Goal: Task Accomplishment & Management: Manage account settings

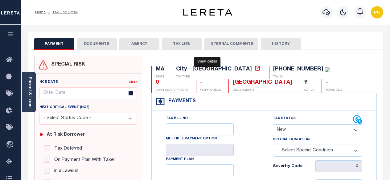
select select "NW2"
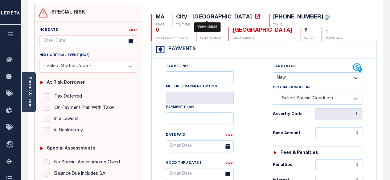
scroll to position [93, 0]
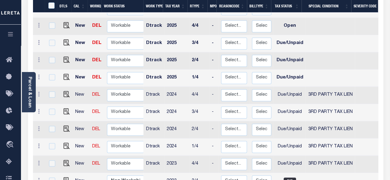
scroll to position [198, 0]
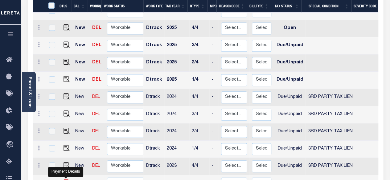
click at [65, 180] on img "" at bounding box center [67, 183] width 6 height 6
checkbox input "true"
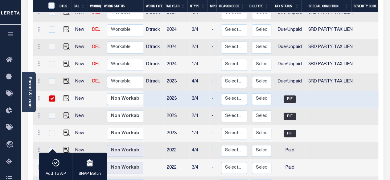
scroll to position [290, 0]
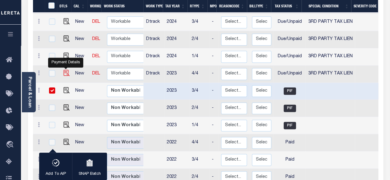
click at [64, 70] on img "" at bounding box center [67, 73] width 6 height 6
checkbox input "true"
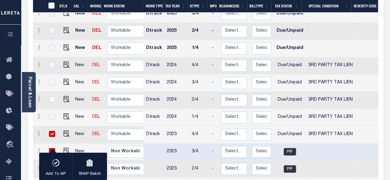
scroll to position [229, 0]
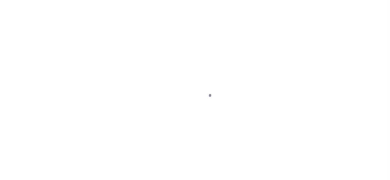
select select "PIF"
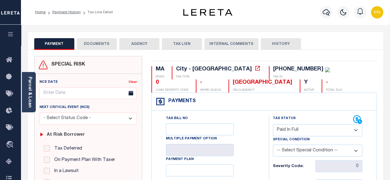
click at [262, 17] on div "Profile Sign out" at bounding box center [311, 13] width 148 height 22
click at [336, 49] on div "PAYMENT DOCUMENTS AGENCY DELINQUENT PAYEE TAX LIEN HISTORY" at bounding box center [205, 43] width 343 height 11
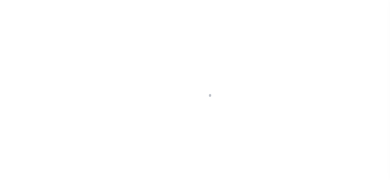
select select "DUE"
select select "20"
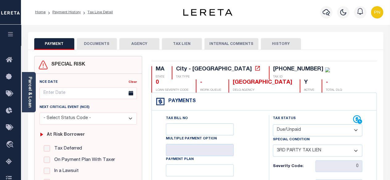
click at [265, 22] on div "Profile Sign out" at bounding box center [311, 13] width 148 height 22
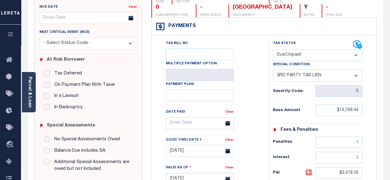
scroll to position [93, 0]
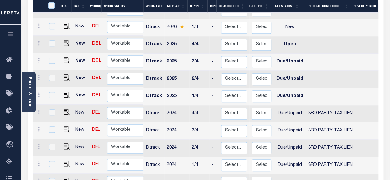
scroll to position [192, 0]
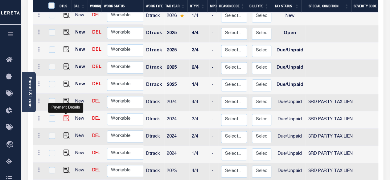
click at [64, 115] on img "" at bounding box center [67, 118] width 6 height 6
checkbox input "true"
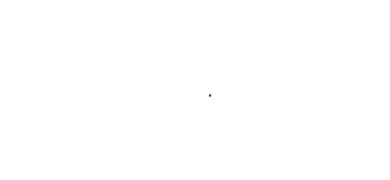
select select "DUE"
select select "20"
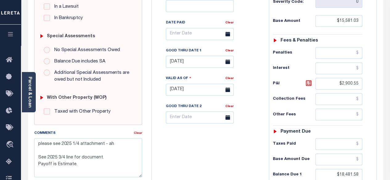
scroll to position [123, 0]
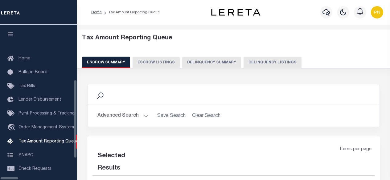
scroll to position [92, 0]
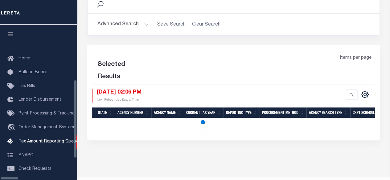
select select "100"
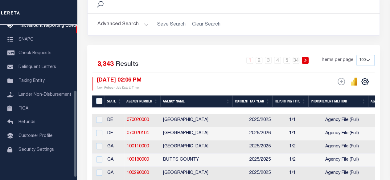
scroll to position [0, 0]
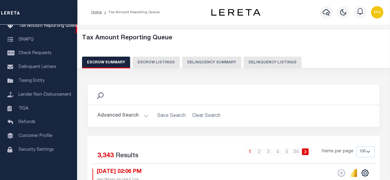
click at [264, 64] on button "Delinquency Listings" at bounding box center [273, 63] width 58 height 12
select select "100"
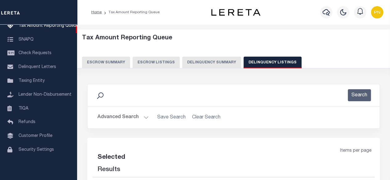
select select "100"
click at [122, 116] on button "Advanced Search" at bounding box center [122, 118] width 51 height 12
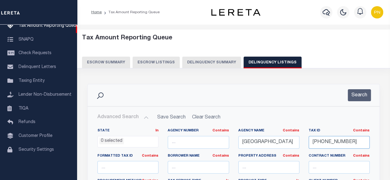
drag, startPoint x: 344, startPoint y: 146, endPoint x: 300, endPoint y: 148, distance: 43.8
click at [362, 90] on button "Search" at bounding box center [359, 95] width 23 height 12
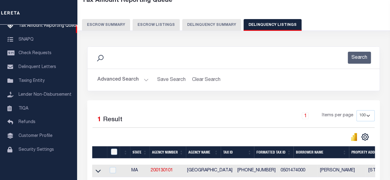
scroll to position [93, 0]
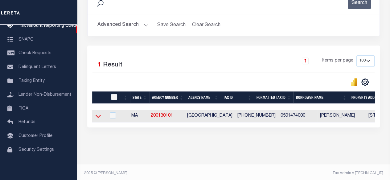
click at [99, 118] on icon at bounding box center [98, 116] width 5 height 6
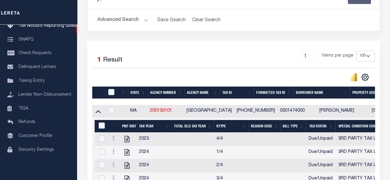
scroll to position [92, 0]
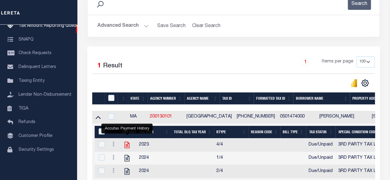
click at [128, 146] on icon "" at bounding box center [127, 145] width 8 height 8
checkbox input "true"
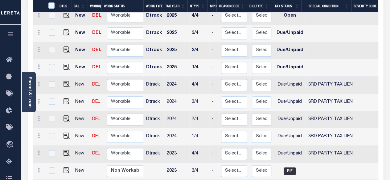
scroll to position [216, 0]
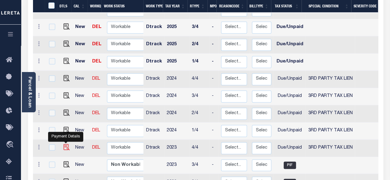
click at [64, 144] on img "" at bounding box center [67, 147] width 6 height 6
checkbox input "true"
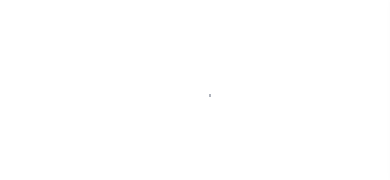
select select "DUE"
select select "20"
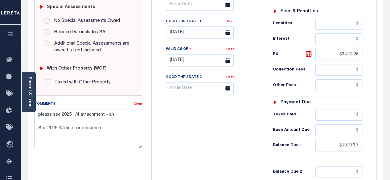
scroll to position [191, 0]
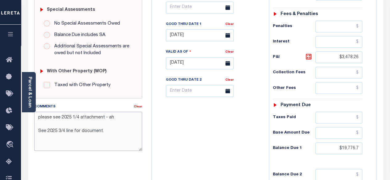
drag, startPoint x: 110, startPoint y: 133, endPoint x: 38, endPoint y: 106, distance: 77.4
click at [38, 106] on div "Comments Clear please see 2025 1/4 attachment - ah See 2025 3/4 line for docume…" at bounding box center [88, 127] width 108 height 47
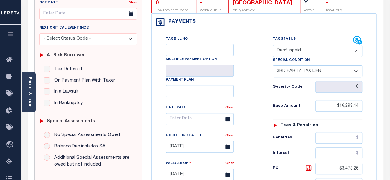
scroll to position [68, 0]
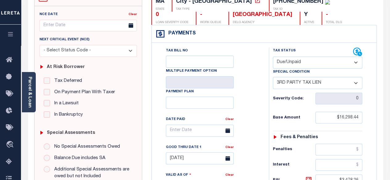
type input "[DATE]"
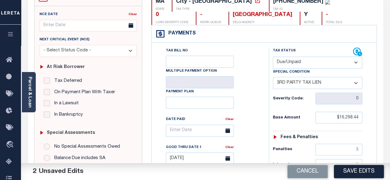
click at [320, 64] on select "- Select Status Code - Open Due/Unpaid Paid Incomplete No Tax Due Internal Refu…" at bounding box center [318, 63] width 90 height 12
click at [255, 83] on div "Tax Bill No Multiple Payment Option Payment Plan Clear" at bounding box center [209, 133] width 102 height 173
click at [356, 83] on select "-- Select Special Condition -- 3RD PARTY TAX LIEN AGENCY TAX LIEN (A.K.A Inside…" at bounding box center [318, 83] width 90 height 12
select select "0"
click at [273, 77] on select "-- Select Special Condition -- 3RD PARTY TAX LIEN AGENCY TAX LIEN (A.K.A Inside…" at bounding box center [318, 83] width 90 height 12
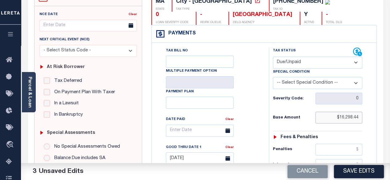
click at [360, 117] on input "$16,298.44" at bounding box center [338, 118] width 47 height 12
paste input "14928.20"
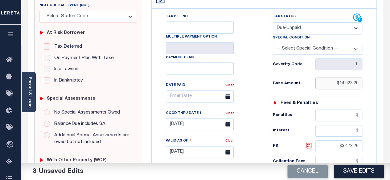
scroll to position [160, 0]
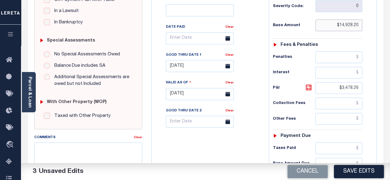
type input "$14,928.20"
click at [373, 118] on div "Tax Status Status" at bounding box center [319, 91] width 111 height 272
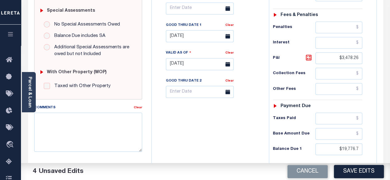
scroll to position [191, 0]
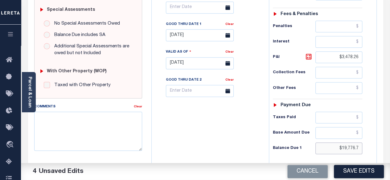
drag, startPoint x: 359, startPoint y: 147, endPoint x: 342, endPoint y: 147, distance: 17.3
click at [342, 147] on input "$19,776.7" at bounding box center [338, 149] width 47 height 12
paste input "20791.78"
type input "$20,791.78"
click at [308, 54] on icon at bounding box center [308, 56] width 7 height 7
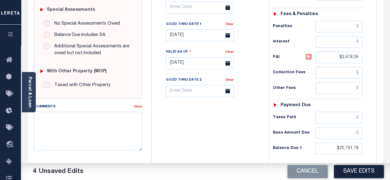
type input "$5,863.58"
click at [101, 129] on textarea "Comments" at bounding box center [88, 131] width 108 height 39
click at [72, 120] on textarea "Comments" at bounding box center [88, 131] width 108 height 39
paste textarea "08/29/2025, Spoke with TC- Chirstan - as the P&I breakdown not available, total…"
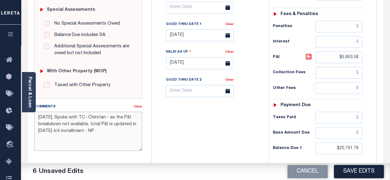
scroll to position [160, 0]
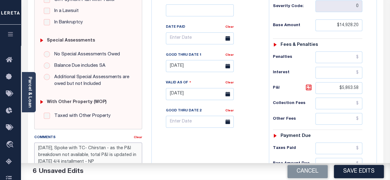
click at [109, 148] on textarea "08/29/2025, Spoke with TC- Chirstan - as the P&I breakdown not available, total…" at bounding box center [88, 162] width 108 height 39
type textarea "08/29/2025, Spoke with TC- Chirstian - as the P&I breakdown not available, tota…"
click at [221, 144] on div "Tax Bill No Multiple Payment Option Payment Plan Clear" at bounding box center [208, 91] width 111 height 272
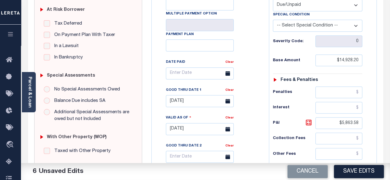
scroll to position [130, 0]
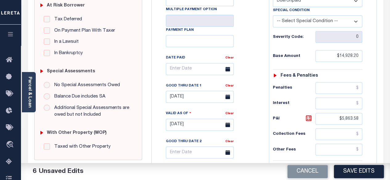
click at [225, 97] on icon at bounding box center [227, 97] width 5 height 5
click at [209, 98] on input "[DATE]" at bounding box center [200, 97] width 68 height 12
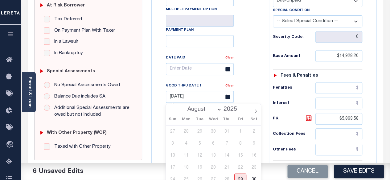
click at [215, 109] on select "August September October November December" at bounding box center [203, 110] width 38 height 6
click at [243, 105] on div "August September October November December 2025" at bounding box center [213, 109] width 71 height 10
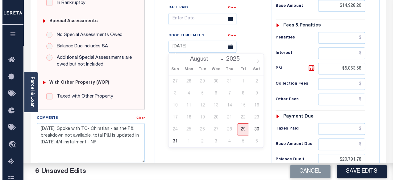
scroll to position [191, 0]
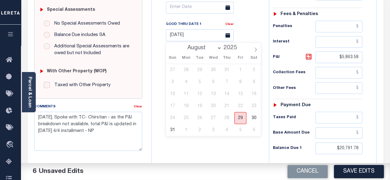
click at [241, 118] on span "29" at bounding box center [240, 118] width 12 height 12
type input "[DATE]"
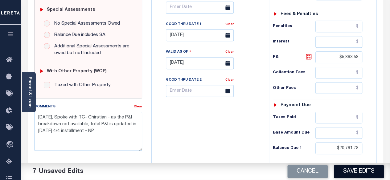
click at [360, 174] on button "Save Edits" at bounding box center [359, 171] width 50 height 13
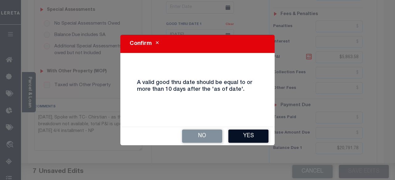
click at [261, 138] on button "Yes" at bounding box center [248, 136] width 40 height 13
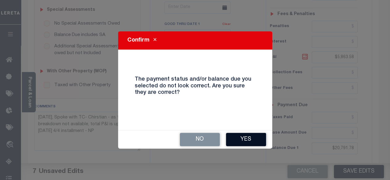
click at [241, 140] on button "Yes" at bounding box center [246, 139] width 40 height 13
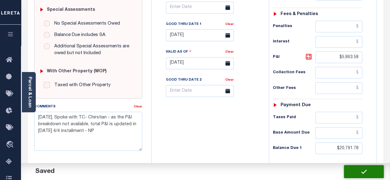
checkbox input "false"
type textarea "08/29/2025, Spoke with TC- Chirstian - as the P&I breakdown not available, tota…"
type input "$14,928.2"
type input "$5,863.58"
type input "$20,791.78"
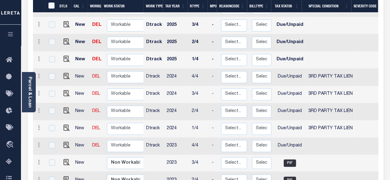
scroll to position [230, 0]
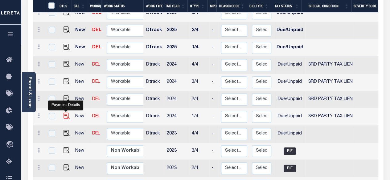
click at [65, 113] on img "" at bounding box center [67, 116] width 6 height 6
checkbox input "true"
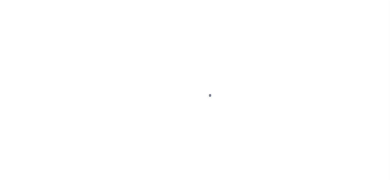
select select "DUE"
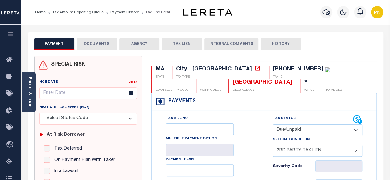
drag, startPoint x: 247, startPoint y: 109, endPoint x: 265, endPoint y: 111, distance: 17.6
click at [247, 109] on div "Payments Warning! Search Status is not "Completed", amounts can not be keyed." at bounding box center [264, 102] width 225 height 18
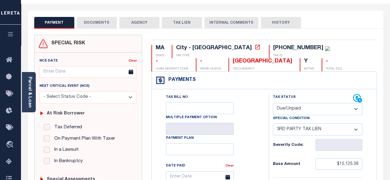
scroll to position [62, 0]
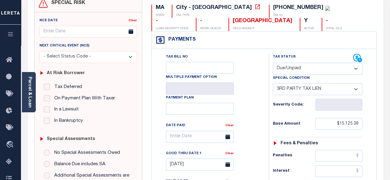
click at [351, 90] on select "-- Select Special Condition -- 3RD PARTY TAX LIEN AGENCY TAX LIEN (A.K.A Inside…" at bounding box center [318, 89] width 90 height 12
select select "0"
click at [273, 83] on select "-- Select Special Condition -- 3RD PARTY TAX LIEN AGENCY TAX LIEN (A.K.A Inside…" at bounding box center [318, 89] width 90 height 12
type input "[DATE]"
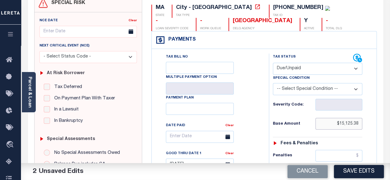
drag, startPoint x: 359, startPoint y: 124, endPoint x: 337, endPoint y: 122, distance: 22.0
click at [337, 122] on input "$15,125.38" at bounding box center [338, 124] width 47 height 12
paste input "15,350.70"
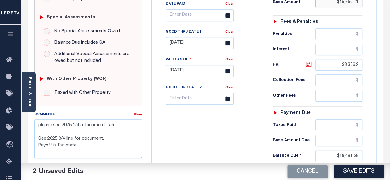
scroll to position [185, 0]
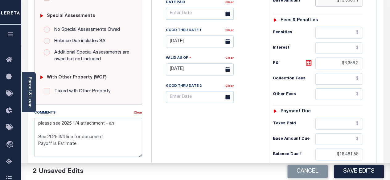
type input "$15,350.71"
drag, startPoint x: 359, startPoint y: 63, endPoint x: 345, endPoint y: 63, distance: 13.9
click at [345, 63] on input "$3,356.2" at bounding box center [338, 64] width 47 height 12
type input "$.00"
click at [359, 153] on input "$18,481.58" at bounding box center [338, 155] width 47 height 12
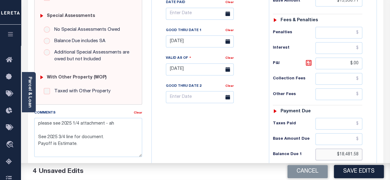
drag, startPoint x: 359, startPoint y: 153, endPoint x: 340, endPoint y: 152, distance: 19.5
click at [340, 152] on input "$18,481.58" at bounding box center [338, 155] width 47 height 12
paste input "5,350.70"
type input "$15,350.70"
drag, startPoint x: 89, startPoint y: 150, endPoint x: 22, endPoint y: 116, distance: 75.2
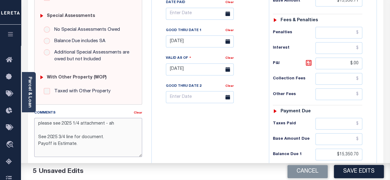
click at [23, 116] on div "Parcel & Loan Tax Bill Details 05-01474-000 TAX ID AGENCY 2024 TAX YEAR 2025" at bounding box center [205, 61] width 365 height 443
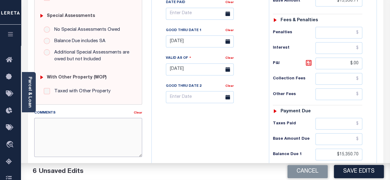
click at [108, 146] on textarea "Comments" at bounding box center [88, 137] width 108 height 39
paste textarea "08/29/2025, Spoke with TC- Chirstian - as the P&I breakdown not available, tota…"
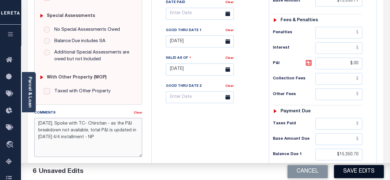
type textarea "08/29/2025, Spoke with TC- Chirstian - as the P&I breakdown not available, tota…"
click at [368, 173] on button "Save Edits" at bounding box center [359, 171] width 50 height 13
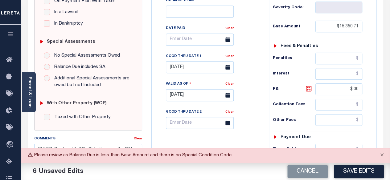
scroll to position [154, 0]
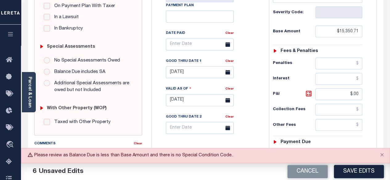
click at [259, 116] on div "Tax Bill No Multiple Payment Option Payment Plan Clear" at bounding box center [209, 47] width 102 height 173
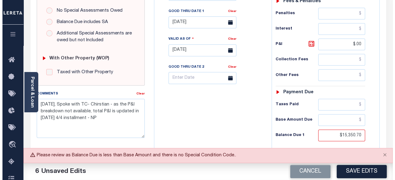
scroll to position [216, 0]
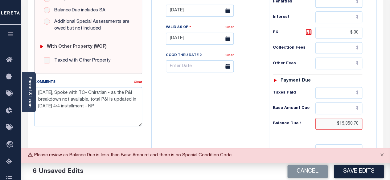
click at [358, 122] on input "$15,350.70" at bounding box center [338, 124] width 47 height 12
type input "$15,350.71"
click at [351, 171] on button "Save Edits" at bounding box center [359, 171] width 50 height 13
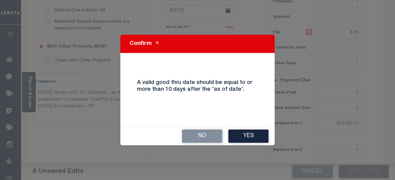
click at [255, 142] on button "Yes" at bounding box center [248, 136] width 40 height 13
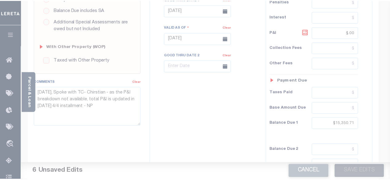
scroll to position [222, 0]
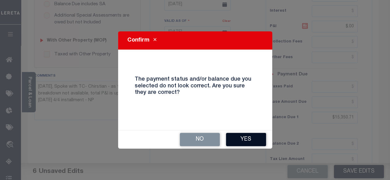
click at [241, 135] on button "Yes" at bounding box center [246, 139] width 40 height 13
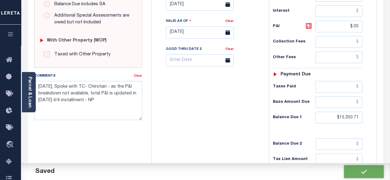
checkbox input "false"
type textarea "[DATE], Spoke with TC- Chirstian - as the P&I breakdown not available, total P&…"
type input "$15,350.71"
type input "$0"
type input "$15,350.71"
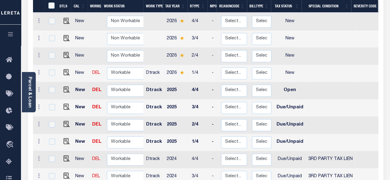
scroll to position [154, 0]
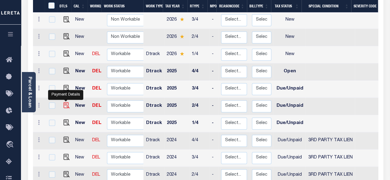
click at [64, 102] on img "" at bounding box center [67, 105] width 6 height 6
checkbox input "true"
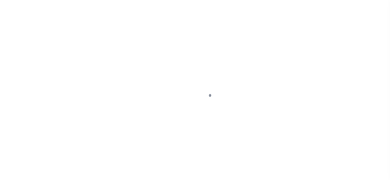
select select "DUE"
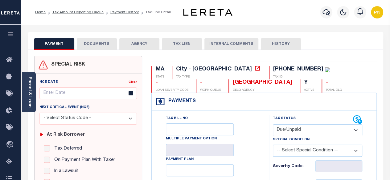
click at [323, 155] on select "-- Select Special Condition -- 3RD PARTY TAX LIEN AGENCY TAX LIEN (A.K.A Inside…" at bounding box center [318, 151] width 90 height 12
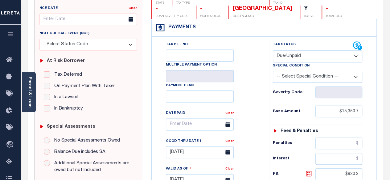
scroll to position [93, 0]
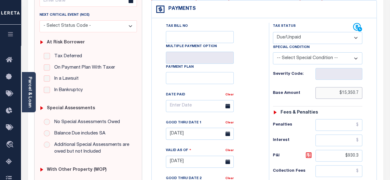
drag, startPoint x: 360, startPoint y: 90, endPoint x: 343, endPoint y: 95, distance: 18.0
click at [343, 95] on input "$15,350.7" at bounding box center [338, 93] width 47 height 12
paste input "0"
drag, startPoint x: 359, startPoint y: 93, endPoint x: 340, endPoint y: 92, distance: 19.1
click at [340, 92] on input "$15,350.71" at bounding box center [338, 93] width 47 height 12
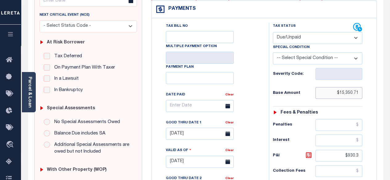
type input "$15,350.71"
type input "[DATE]"
click at [374, 137] on div "Tax Status Status" at bounding box center [319, 159] width 111 height 272
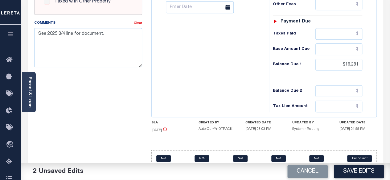
scroll to position [284, 0]
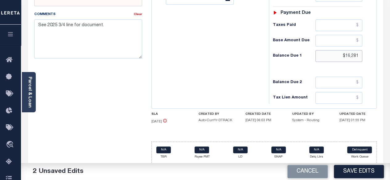
click at [360, 53] on input "$16,281" at bounding box center [338, 56] width 47 height 12
paste input "15,350.71"
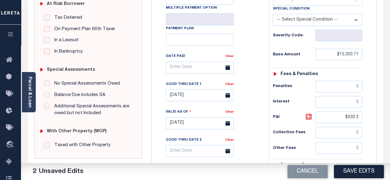
scroll to position [130, 0]
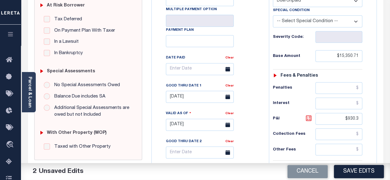
type input "$15,350.71"
click at [306, 121] on icon at bounding box center [308, 118] width 7 height 7
type input "$0.00"
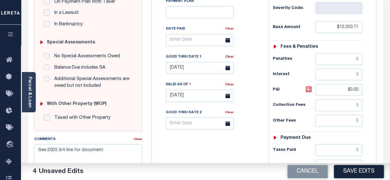
scroll to position [222, 0]
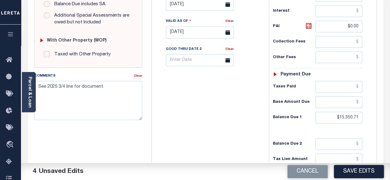
click at [230, 116] on div "Tax Bill No Multiple Payment Option Payment Plan Clear" at bounding box center [208, 29] width 111 height 272
click at [73, 99] on textarea "See 2025 3/4 line for document." at bounding box center [88, 100] width 108 height 39
drag, startPoint x: 96, startPoint y: 88, endPoint x: 31, endPoint y: 86, distance: 64.8
click at [31, 86] on div "Parcel & Loan Tax Bill Details 05-01474-000 TAX ID AGENCY 2025 TAX YEAR 2025" at bounding box center [205, 24] width 365 height 443
paste textarea "[DATE], Spoke with TC- Chirstian - as the P&I breakdown not available, total P&…"
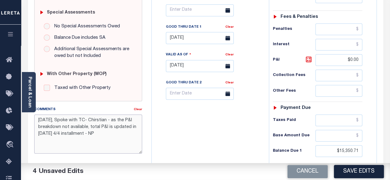
scroll to position [160, 0]
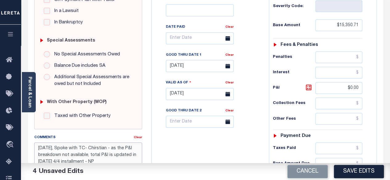
type textarea "[DATE], Spoke with TC- Chirstian - as the P&I breakdown not available, total P&…"
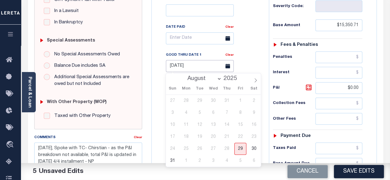
click at [212, 68] on input "[DATE]" at bounding box center [200, 66] width 68 height 12
click at [239, 148] on span "29" at bounding box center [240, 149] width 12 height 12
type input "[DATE]"
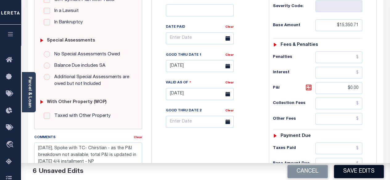
click at [361, 171] on button "Save Edits" at bounding box center [359, 171] width 50 height 13
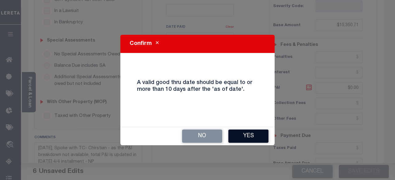
click at [249, 134] on button "Yes" at bounding box center [248, 136] width 40 height 13
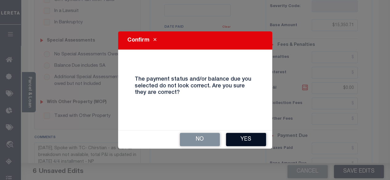
click at [248, 144] on button "Yes" at bounding box center [246, 139] width 40 height 13
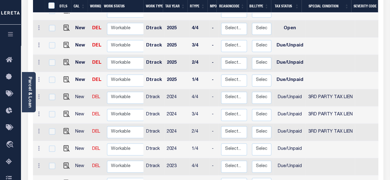
scroll to position [216, 0]
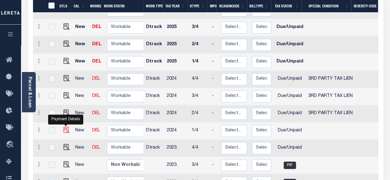
click at [66, 127] on img "" at bounding box center [67, 130] width 6 height 6
checkbox input "true"
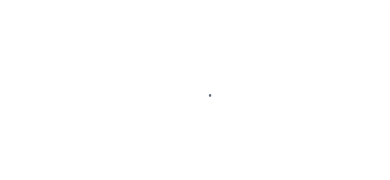
select select "DUE"
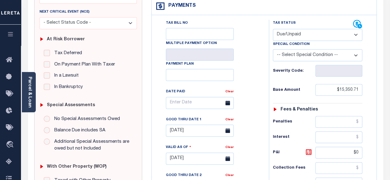
scroll to position [123, 0]
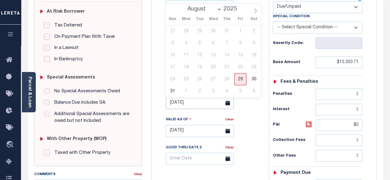
click at [201, 104] on input "[DATE]" at bounding box center [200, 103] width 68 height 12
click at [236, 79] on span "29" at bounding box center [240, 79] width 12 height 12
type input "[DATE]"
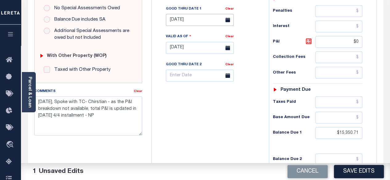
scroll to position [216, 0]
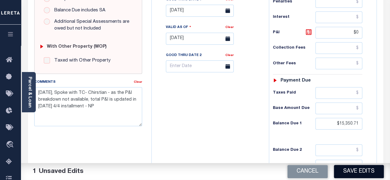
click at [361, 171] on button "Save Edits" at bounding box center [359, 171] width 50 height 13
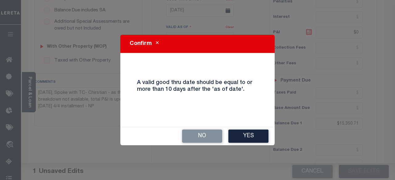
drag, startPoint x: 249, startPoint y: 137, endPoint x: 251, endPoint y: 134, distance: 3.7
click at [249, 137] on button "Yes" at bounding box center [248, 136] width 40 height 13
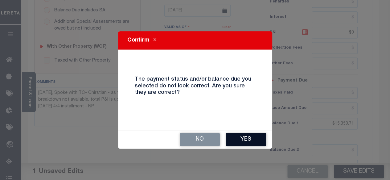
click at [255, 139] on button "Yes" at bounding box center [246, 139] width 40 height 13
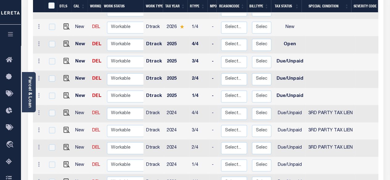
scroll to position [168, 0]
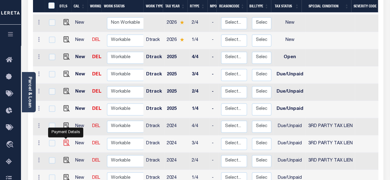
click at [66, 140] on img "" at bounding box center [67, 143] width 6 height 6
checkbox input "true"
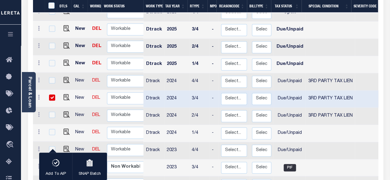
scroll to position [230, 0]
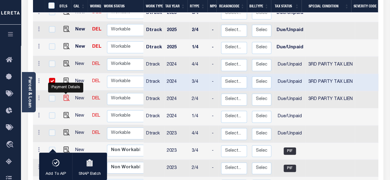
click at [65, 95] on img "" at bounding box center [67, 98] width 6 height 6
checkbox input "true"
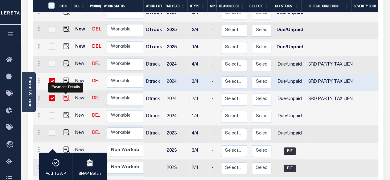
click at [66, 95] on img "" at bounding box center [67, 98] width 6 height 6
checkbox input "false"
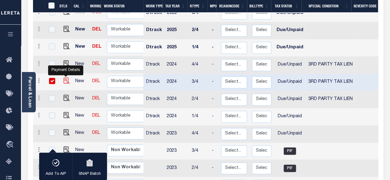
click at [65, 78] on img "" at bounding box center [67, 81] width 6 height 6
checkbox input "false"
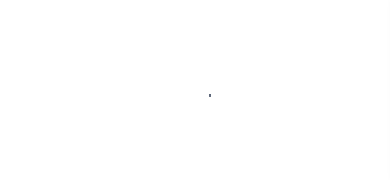
select select "DUE"
select select "20"
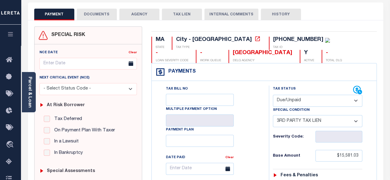
scroll to position [62, 0]
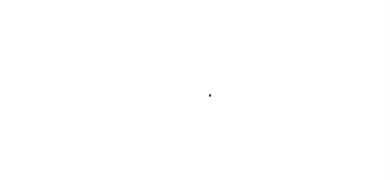
select select "DUE"
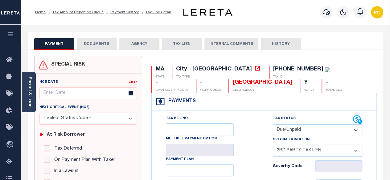
click at [340, 150] on select "-- Select Special Condition -- 3RD PARTY TAX LIEN AGENCY TAX LIEN (A.K.A Inside…" at bounding box center [318, 151] width 90 height 12
select select "0"
click at [273, 145] on select "-- Select Special Condition -- 3RD PARTY TAX LIEN AGENCY TAX LIEN (A.K.A Inside…" at bounding box center [318, 151] width 90 height 12
type input "[DATE]"
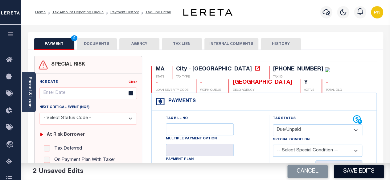
click at [355, 170] on button "Save Edits" at bounding box center [359, 171] width 50 height 13
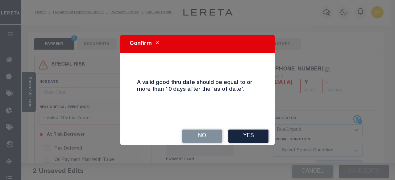
click at [246, 138] on button "Yes" at bounding box center [248, 136] width 40 height 13
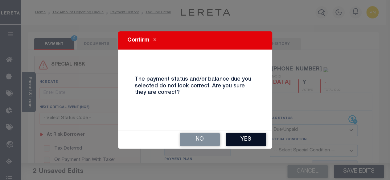
click at [239, 145] on button "Yes" at bounding box center [246, 139] width 40 height 13
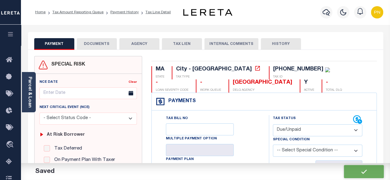
checkbox input "false"
type textarea "please see 2025 1/4 attachment - ah See 2025 3/4 line for document. Payoff is E…"
type input "$15,125.37"
type input "$3,356.21"
type input "$18,481.58"
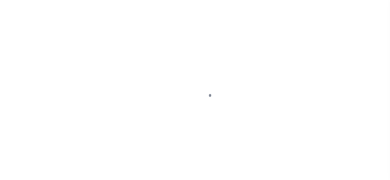
select select "DUE"
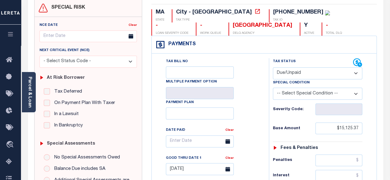
scroll to position [62, 0]
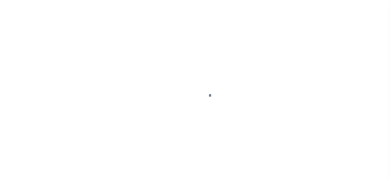
select select "DUE"
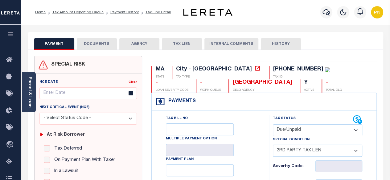
drag, startPoint x: 331, startPoint y: 154, endPoint x: 332, endPoint y: 146, distance: 7.8
click at [332, 154] on select "-- Select Special Condition -- 3RD PARTY TAX LIEN AGENCY TAX LIEN (A.K.A Inside…" at bounding box center [318, 151] width 90 height 12
select select "0"
click at [273, 145] on select "-- Select Special Condition -- 3RD PARTY TAX LIEN AGENCY TAX LIEN (A.K.A Inside…" at bounding box center [318, 151] width 90 height 12
type input "[DATE]"
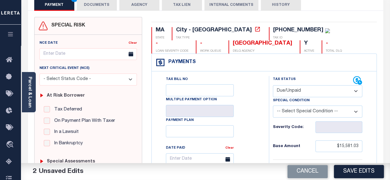
scroll to position [93, 0]
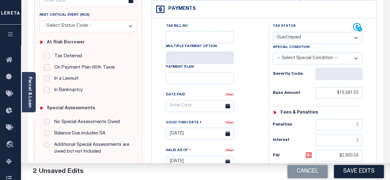
click at [263, 87] on div "Tax Bill No Multiple Payment Option Payment Plan Clear" at bounding box center [208, 159] width 111 height 272
drag, startPoint x: 360, startPoint y: 92, endPoint x: 340, endPoint y: 94, distance: 20.5
click at [340, 94] on input "$15,581.03" at bounding box center [338, 93] width 47 height 12
paste input "350.71"
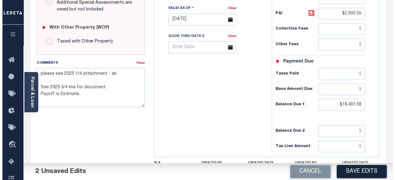
scroll to position [247, 0]
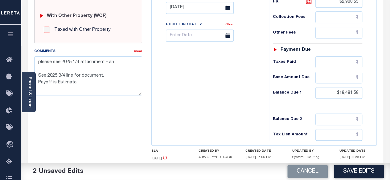
type input "$15,350.71"
drag, startPoint x: 358, startPoint y: 90, endPoint x: 340, endPoint y: 90, distance: 17.9
click at [340, 90] on input "$18,481.58" at bounding box center [338, 93] width 47 height 12
paste input "5,350.71"
type input "$15,350.71"
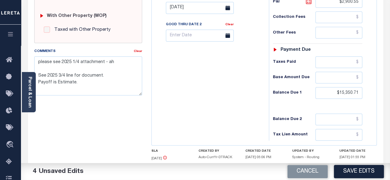
click at [307, 2] on icon at bounding box center [309, 1] width 6 height 6
type input "$0.00"
click at [244, 92] on div "Tax Bill No Multiple Payment Option Payment Plan Clear" at bounding box center [208, 5] width 111 height 272
drag, startPoint x: 110, startPoint y: 90, endPoint x: 41, endPoint y: 51, distance: 79.3
click at [41, 51] on div "Comments Clear please see 2025 1/4 attachment - ah See 2025 3/4 line for docume…" at bounding box center [88, 71] width 108 height 47
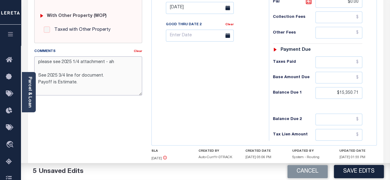
type textarea "p"
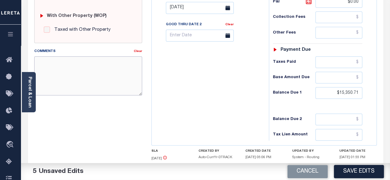
paste textarea "08/29/2025, Spoke with TC- Chirstian - as the P&I breakdown not available, tota…"
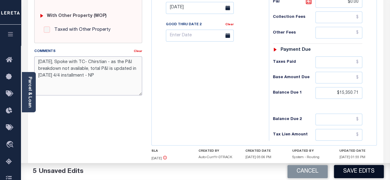
type textarea "[DATE], Spoke with TC- Chirstian - as the P&I breakdown not available, total P&…"
click at [365, 171] on button "Save Edits" at bounding box center [359, 171] width 50 height 13
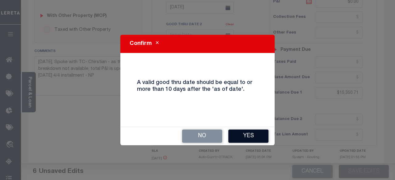
click at [241, 140] on button "Yes" at bounding box center [248, 136] width 40 height 13
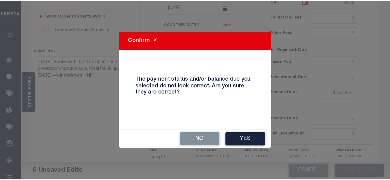
scroll to position [253, 0]
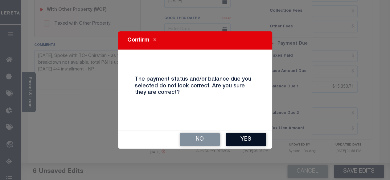
click at [245, 141] on button "Yes" at bounding box center [246, 139] width 40 height 13
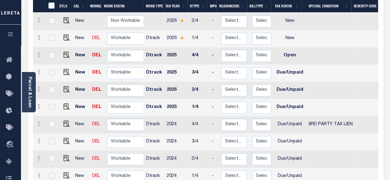
scroll to position [185, 0]
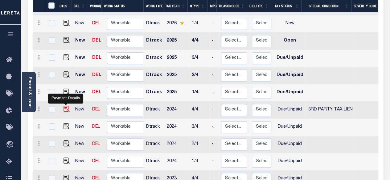
click at [64, 106] on img "" at bounding box center [67, 109] width 6 height 6
checkbox input "true"
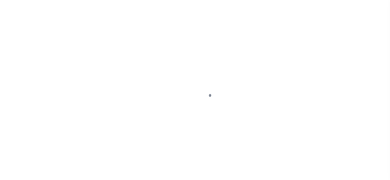
select select "DUE"
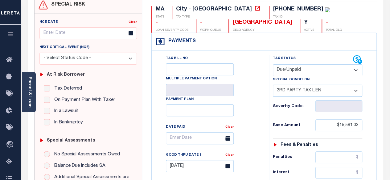
scroll to position [62, 0]
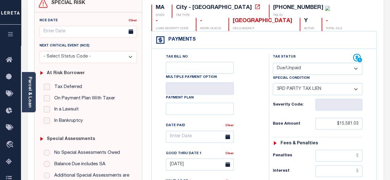
click at [341, 87] on select "-- Select Special Condition -- 3RD PARTY TAX LIEN AGENCY TAX LIEN (A.K.A Inside…" at bounding box center [318, 89] width 90 height 12
select select "0"
click at [273, 83] on select "-- Select Special Condition -- 3RD PARTY TAX LIEN AGENCY TAX LIEN (A.K.A Inside…" at bounding box center [318, 89] width 90 height 12
type input "[DATE]"
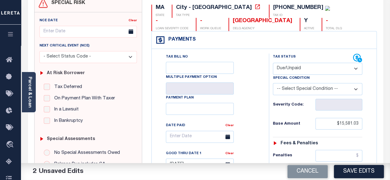
click at [243, 98] on div "Tax Bill No Multiple Payment Option Payment Plan Clear" at bounding box center [209, 140] width 102 height 173
drag, startPoint x: 360, startPoint y: 125, endPoint x: 340, endPoint y: 122, distance: 20.2
click at [340, 122] on input "$15,581.03" at bounding box center [338, 124] width 47 height 12
paste input "350.71"
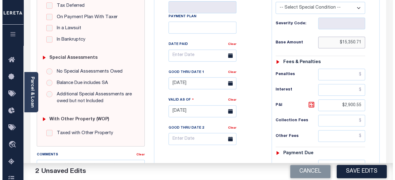
scroll to position [185, 0]
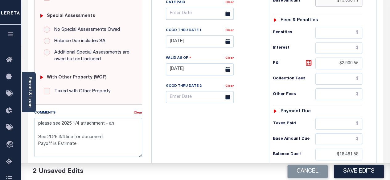
type input "$15,350.71"
drag, startPoint x: 361, startPoint y: 153, endPoint x: 340, endPoint y: 154, distance: 21.0
click at [340, 154] on input "$18,481.58" at bounding box center [338, 155] width 47 height 12
click at [247, 101] on div "Tax Bill No Multiple Payment Option Payment Plan Clear" at bounding box center [209, 16] width 102 height 173
drag, startPoint x: 358, startPoint y: 151, endPoint x: 339, endPoint y: 153, distance: 18.9
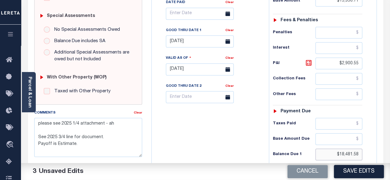
click at [339, 153] on input "$18,481.58" at bounding box center [338, 155] width 47 height 12
paste input "21,214.29"
type input "$21,214.29"
click at [365, 169] on button "Save Edits" at bounding box center [359, 171] width 50 height 13
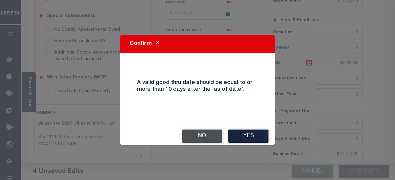
click at [213, 135] on button "No" at bounding box center [202, 136] width 40 height 13
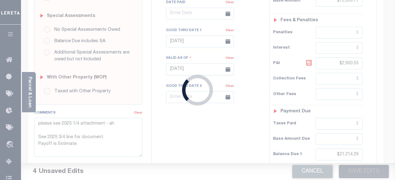
scroll to position [191, 0]
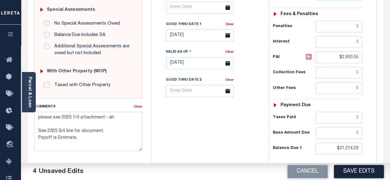
click at [308, 57] on icon at bounding box center [309, 57] width 4 height 4
type input "$5,863.58"
click at [232, 122] on div "Tax Bill No Multiple Payment Option Payment Plan Clear" at bounding box center [208, 60] width 111 height 272
drag, startPoint x: 102, startPoint y: 142, endPoint x: 32, endPoint y: 114, distance: 75.3
click at [32, 114] on div "Comments Clear please see 2025 1/4 attachment - ah See 2025 3/4 line for docume…" at bounding box center [88, 130] width 117 height 52
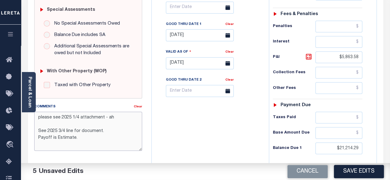
paste textarea "08/29/2025, Spoke with TC- Chirstian - as the P&I breakdown not available, tota…"
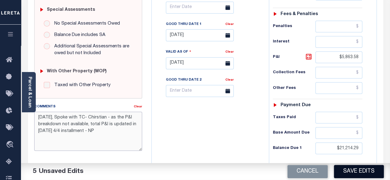
type textarea "08/29/2025, Spoke with TC- Chirstian - as the P&I breakdown not available, tota…"
click at [351, 168] on button "Save Edits" at bounding box center [359, 171] width 50 height 13
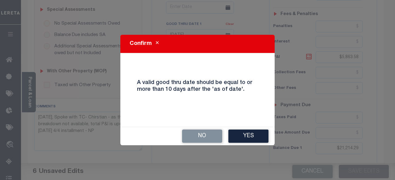
click at [245, 135] on button "Yes" at bounding box center [248, 136] width 40 height 13
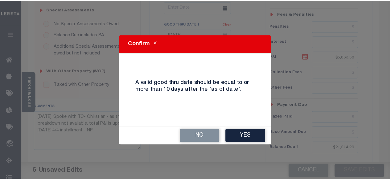
scroll to position [197, 0]
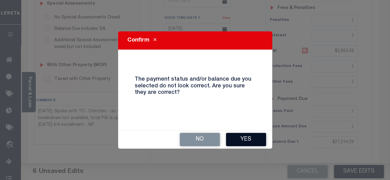
click at [240, 138] on button "Yes" at bounding box center [246, 139] width 40 height 13
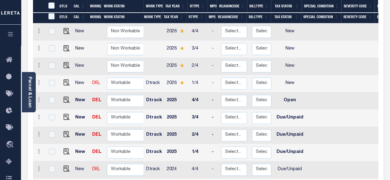
scroll to position [123, 0]
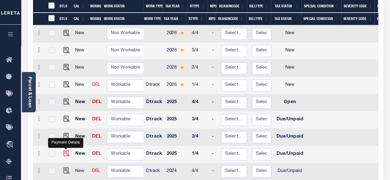
click at [67, 150] on img "" at bounding box center [67, 153] width 6 height 6
checkbox input "true"
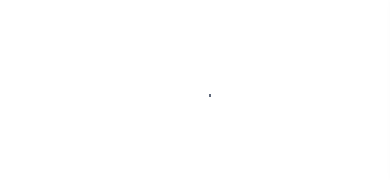
select select "DUE"
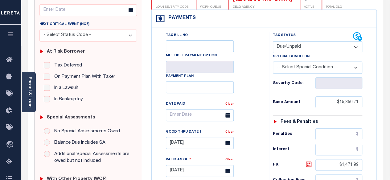
scroll to position [93, 0]
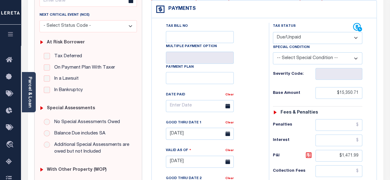
click at [233, 66] on div "Payment Plan" at bounding box center [200, 74] width 68 height 20
drag, startPoint x: 360, startPoint y: 93, endPoint x: 340, endPoint y: 94, distance: 21.0
click at [340, 94] on input "$15,350.71" at bounding box center [338, 93] width 47 height 12
paste input "8,017.4"
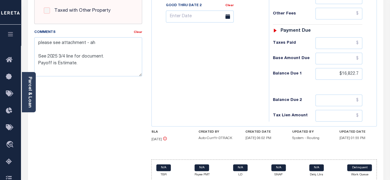
scroll to position [278, 0]
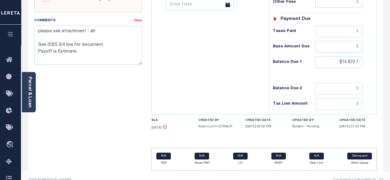
type input "$18,017.41"
type input "[DATE]"
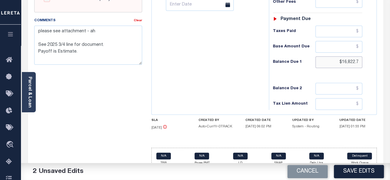
drag, startPoint x: 359, startPoint y: 60, endPoint x: 342, endPoint y: 61, distance: 16.7
click at [342, 61] on input "$16,822.7" at bounding box center [338, 62] width 47 height 12
paste input "8,017.41"
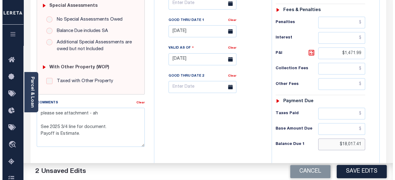
scroll to position [185, 0]
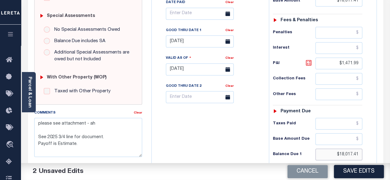
type input "$18,017.41"
drag, startPoint x: 308, startPoint y: 61, endPoint x: 299, endPoint y: 66, distance: 10.4
click at [308, 61] on icon at bounding box center [308, 62] width 7 height 7
type input "$0.00"
click at [218, 146] on div "Tax Bill No Multiple Payment Option Payment Plan Clear" at bounding box center [208, 66] width 111 height 272
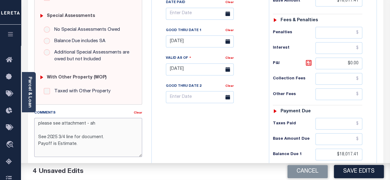
drag, startPoint x: 97, startPoint y: 149, endPoint x: 32, endPoint y: 122, distance: 70.2
click at [32, 122] on div "Comments Clear please see attachment - ah See 2025 3/4 line for document. Payof…" at bounding box center [88, 136] width 117 height 52
paste textarea "08/29/2025, Spoke with TC- Chirstian - as the P&I breakdown not available, tota…"
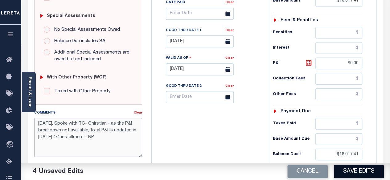
type textarea "[DATE], Spoke with TC- Chirstian - as the P&I breakdown not available, total P&…"
click at [353, 173] on button "Save Edits" at bounding box center [359, 171] width 50 height 13
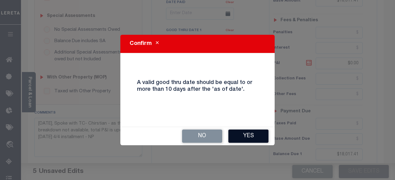
click at [245, 134] on button "Yes" at bounding box center [248, 136] width 40 height 13
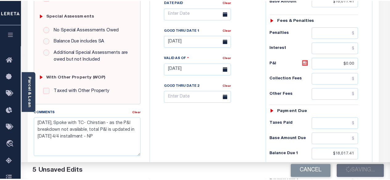
scroll to position [191, 0]
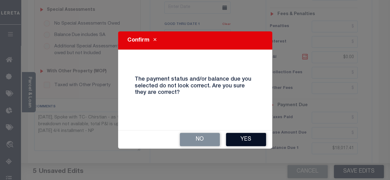
click at [250, 135] on button "Yes" at bounding box center [246, 139] width 40 height 13
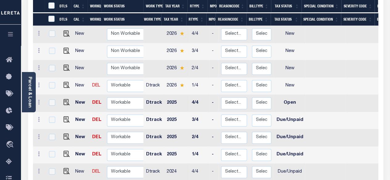
scroll to position [123, 0]
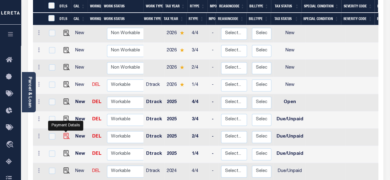
click at [67, 133] on img "" at bounding box center [67, 136] width 6 height 6
checkbox input "true"
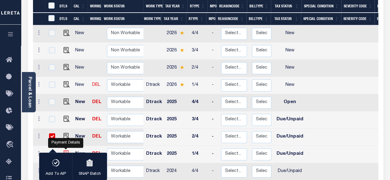
click at [65, 150] on img "" at bounding box center [67, 153] width 6 height 6
checkbox input "true"
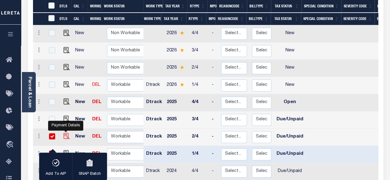
click at [67, 133] on img "" at bounding box center [67, 136] width 6 height 6
checkbox input "false"
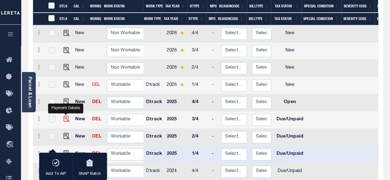
click at [64, 116] on img "" at bounding box center [67, 119] width 6 height 6
checkbox input "true"
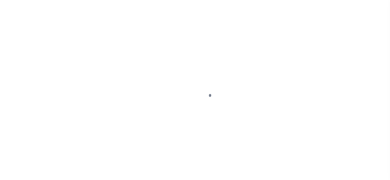
select select "DUE"
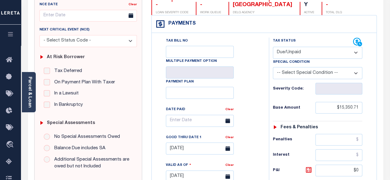
scroll to position [93, 0]
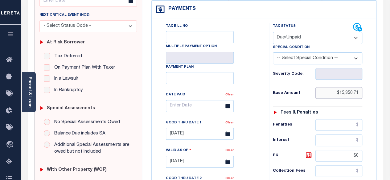
drag, startPoint x: 359, startPoint y: 92, endPoint x: 340, endPoint y: 94, distance: 19.2
click at [340, 94] on input "$15,350.71" at bounding box center [338, 93] width 47 height 12
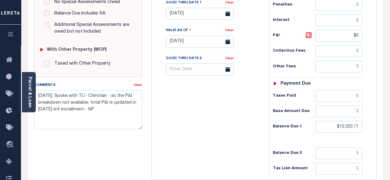
scroll to position [216, 0]
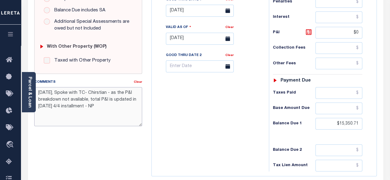
drag, startPoint x: 105, startPoint y: 117, endPoint x: 40, endPoint y: 100, distance: 67.0
click at [40, 100] on textarea "[DATE], Spoke with TC- Chirstian - as the P&I breakdown not available, total P&…" at bounding box center [88, 106] width 108 height 39
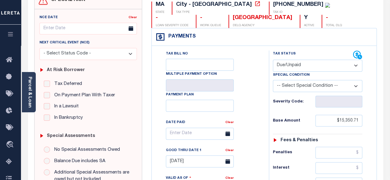
scroll to position [93, 0]
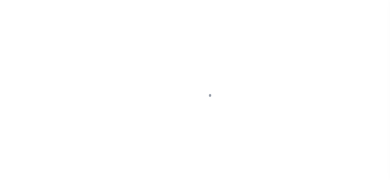
select select "DUE"
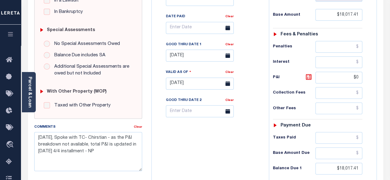
scroll to position [123, 0]
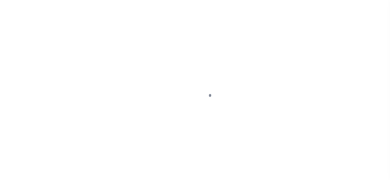
select select "DUE"
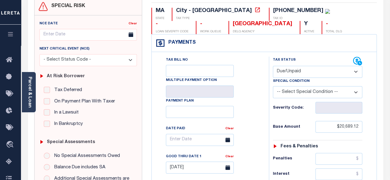
scroll to position [93, 0]
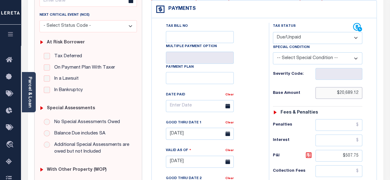
drag, startPoint x: 358, startPoint y: 93, endPoint x: 339, endPoint y: 92, distance: 19.5
click at [339, 92] on input "$20,689.12" at bounding box center [338, 93] width 47 height 12
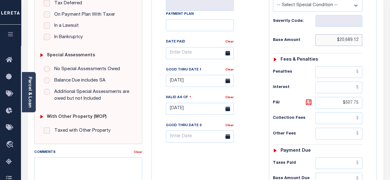
scroll to position [185, 0]
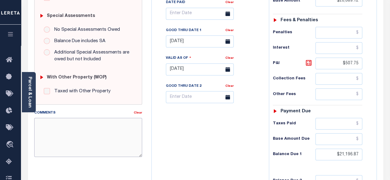
click at [95, 130] on textarea "Comments" at bounding box center [88, 137] width 108 height 39
paste textarea "08/29/2025, Spoke with TC- Chirstian - as the P&I breakdown not available, tota…"
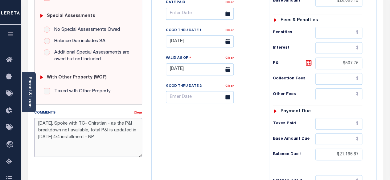
type textarea "08/29/2025, Spoke with TC- Chirstian - as the P&I breakdown not available, tota…"
type input "[DATE]"
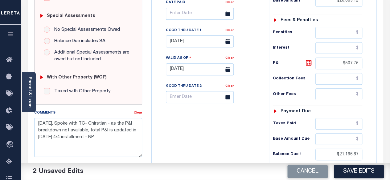
click at [260, 126] on div "Tax Bill No Multiple Payment Option Payment Plan Clear" at bounding box center [208, 66] width 111 height 272
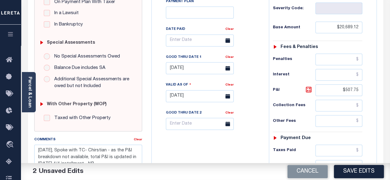
scroll to position [154, 0]
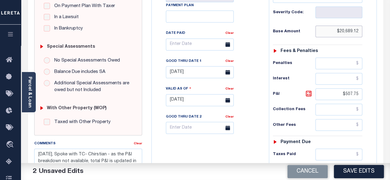
drag, startPoint x: 360, startPoint y: 30, endPoint x: 340, endPoint y: 31, distance: 19.8
click at [340, 31] on input "$20,689.12" at bounding box center [338, 32] width 47 height 12
paste input "18,017.41"
type input "$18,017.41"
drag, startPoint x: 358, startPoint y: 94, endPoint x: 345, endPoint y: 93, distance: 13.0
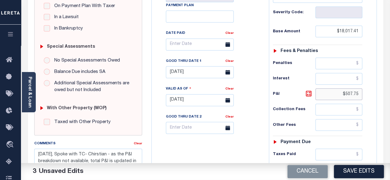
click at [345, 93] on input "$507.75" at bounding box center [338, 95] width 47 height 12
paste input "18,017.41"
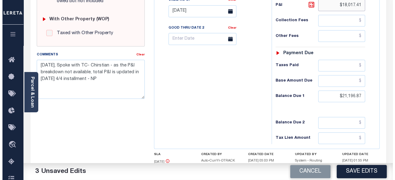
scroll to position [247, 0]
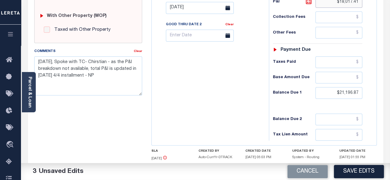
type input "$18,017.41"
drag, startPoint x: 359, startPoint y: 90, endPoint x: 340, endPoint y: 90, distance: 18.5
click at [340, 90] on input "$21,196.87" at bounding box center [338, 93] width 47 height 12
paste input "18,017.41"
type input "$18,017.41"
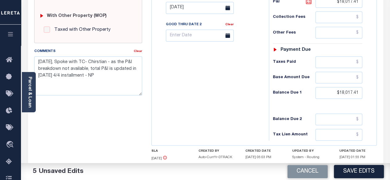
click at [308, 3] on icon at bounding box center [308, 1] width 7 height 7
type input "$0.00"
click at [352, 171] on button "Save Edits" at bounding box center [359, 171] width 50 height 13
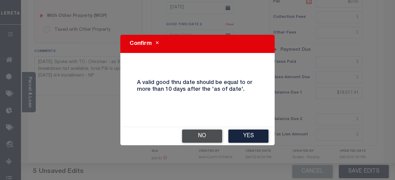
click at [208, 133] on button "No" at bounding box center [202, 136] width 40 height 13
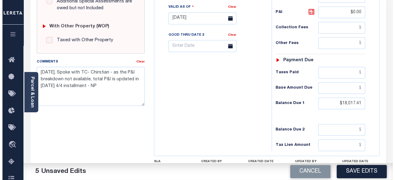
scroll to position [191, 0]
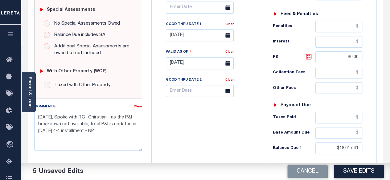
click at [229, 37] on icon at bounding box center [227, 35] width 5 height 5
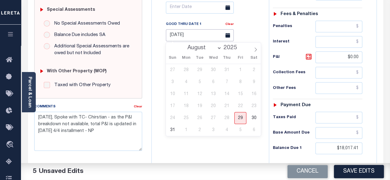
click at [205, 37] on input "04/08/2025" at bounding box center [200, 35] width 68 height 12
click at [244, 120] on span "29" at bounding box center [240, 118] width 12 height 12
type input "[DATE]"
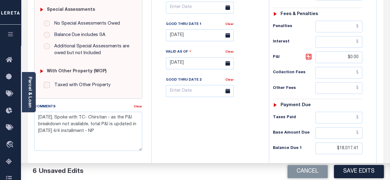
click at [350, 175] on button "Save Edits" at bounding box center [359, 171] width 50 height 13
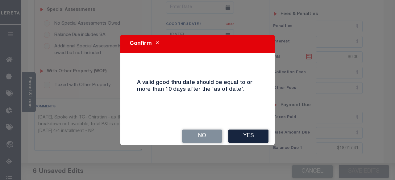
click at [241, 134] on button "Yes" at bounding box center [248, 136] width 40 height 13
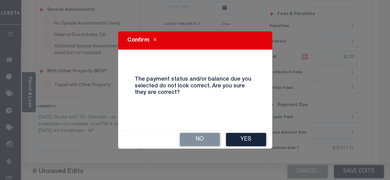
click at [252, 143] on button "Yes" at bounding box center [246, 139] width 40 height 13
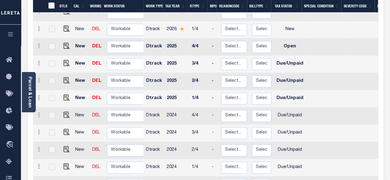
scroll to position [154, 0]
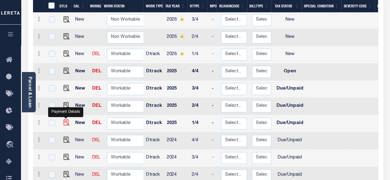
click at [65, 120] on img "" at bounding box center [67, 123] width 6 height 6
checkbox input "true"
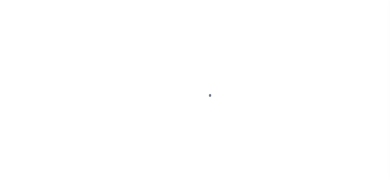
select select "DUE"
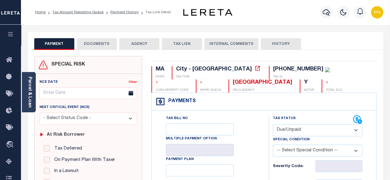
scroll to position [93, 0]
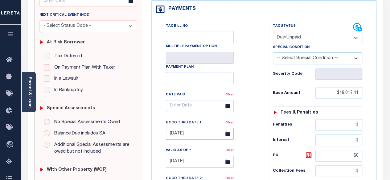
click at [198, 131] on input "[DATE]" at bounding box center [200, 134] width 68 height 12
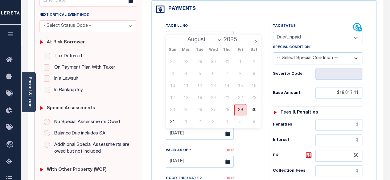
click at [242, 111] on span "29" at bounding box center [240, 110] width 12 height 12
type input "[DATE]"
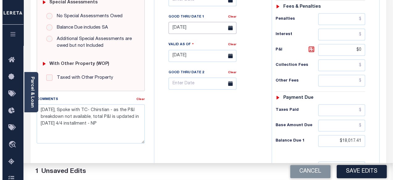
scroll to position [247, 0]
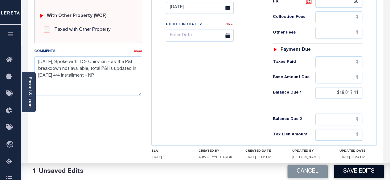
click at [348, 171] on button "Save Edits" at bounding box center [359, 171] width 50 height 13
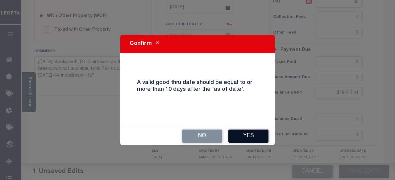
click at [248, 135] on button "Yes" at bounding box center [248, 136] width 40 height 13
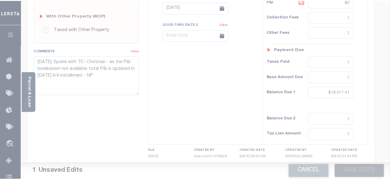
scroll to position [253, 0]
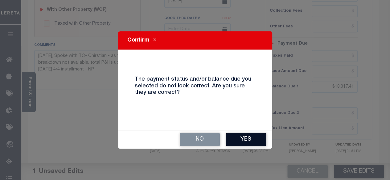
click at [236, 140] on button "Yes" at bounding box center [246, 139] width 40 height 13
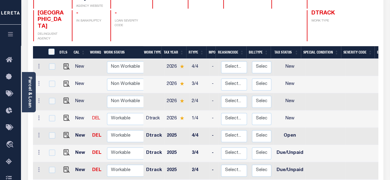
scroll to position [93, 0]
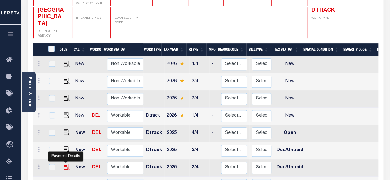
click at [65, 164] on img "" at bounding box center [67, 167] width 6 height 6
checkbox input "true"
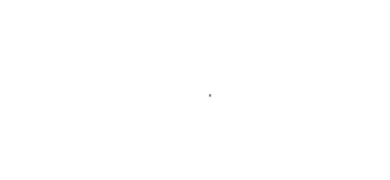
select select "DUE"
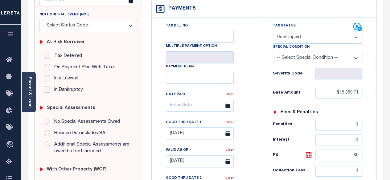
scroll to position [93, 0]
drag, startPoint x: 359, startPoint y: 93, endPoint x: 340, endPoint y: 92, distance: 19.2
click at [340, 92] on input "$15,350.71" at bounding box center [338, 93] width 47 height 12
paste input "8,017.4"
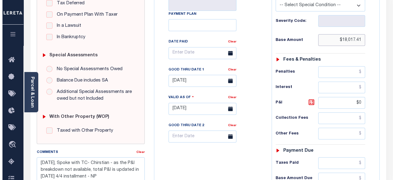
scroll to position [185, 0]
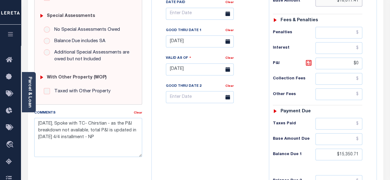
type input "$18,017.41"
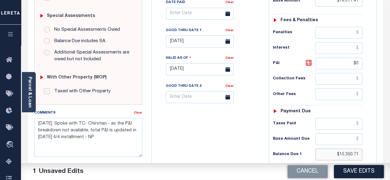
drag, startPoint x: 358, startPoint y: 151, endPoint x: 340, endPoint y: 152, distance: 17.6
click at [340, 152] on input "$15,350.71" at bounding box center [338, 155] width 47 height 12
paste input "8,017.4"
type input "$18,017.41"
click at [355, 171] on button "Save Edits" at bounding box center [359, 171] width 50 height 13
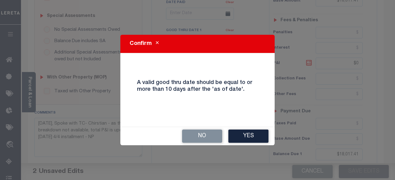
click at [237, 128] on div "No Yes" at bounding box center [197, 136] width 154 height 18
click at [241, 138] on button "Yes" at bounding box center [248, 136] width 40 height 13
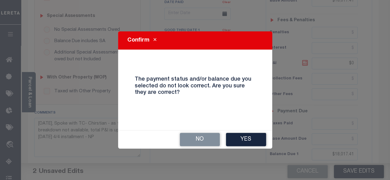
drag, startPoint x: 247, startPoint y: 143, endPoint x: 245, endPoint y: 141, distance: 3.3
click at [248, 143] on button "Yes" at bounding box center [246, 139] width 40 height 13
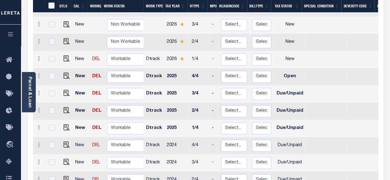
scroll to position [138, 0]
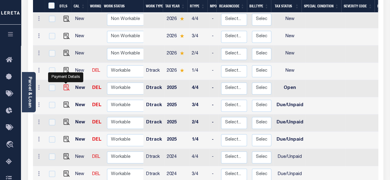
click at [66, 84] on img "" at bounding box center [67, 87] width 6 height 6
checkbox input "true"
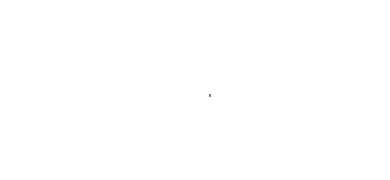
select select "OP2"
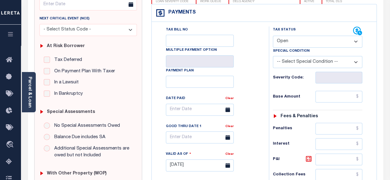
scroll to position [93, 0]
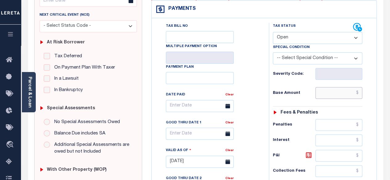
click at [360, 92] on input "text" at bounding box center [338, 93] width 47 height 12
paste input "18,017.41"
type input "$18,017.41"
type input "[DATE]"
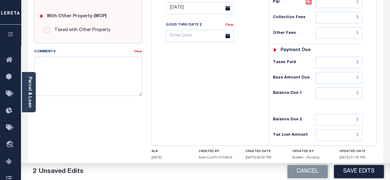
scroll to position [247, 0]
click at [359, 92] on input "text" at bounding box center [338, 93] width 47 height 12
paste input "24,719.94"
type input "$24,719.94"
click at [309, 2] on icon at bounding box center [308, 1] width 7 height 7
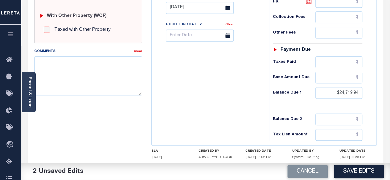
type input "$6,702.53"
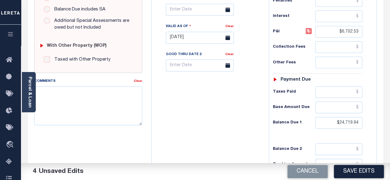
scroll to position [216, 0]
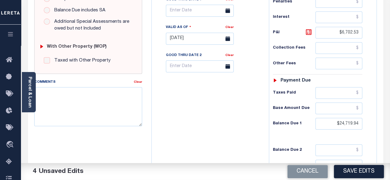
click at [237, 113] on div "Tax Bill No Multiple Payment Option Payment Plan Clear" at bounding box center [208, 35] width 111 height 272
click at [110, 101] on textarea "Comments" at bounding box center [88, 106] width 108 height 39
paste textarea "[DATE], Spoke with TC- Chirstian - as the P&I breakdown not available, total P&…"
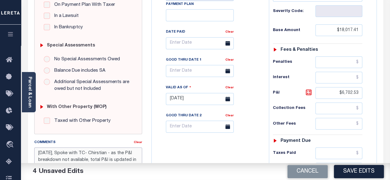
scroll to position [123, 0]
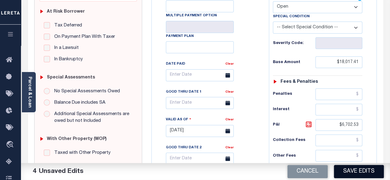
type textarea "[DATE], Spoke with TC- Chirstian - as the P&I breakdown not available, total P&…"
click at [352, 174] on button "Save Edits" at bounding box center [359, 171] width 50 height 13
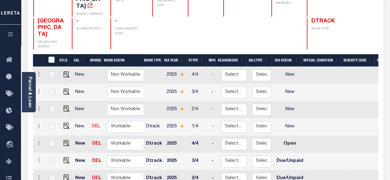
scroll to position [93, 0]
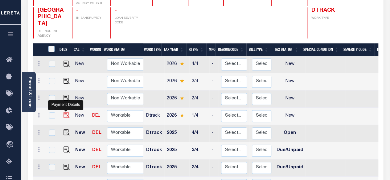
click at [64, 112] on img "" at bounding box center [67, 115] width 6 height 6
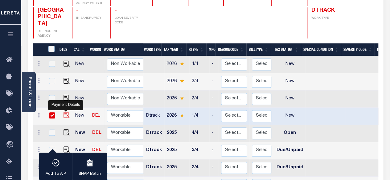
checkbox input "true"
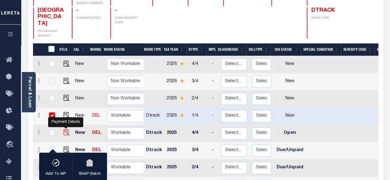
click at [67, 130] on img "" at bounding box center [67, 133] width 6 height 6
checkbox input "true"
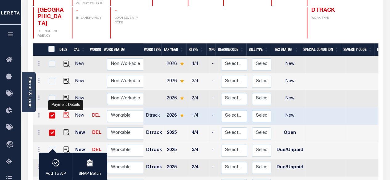
click at [66, 112] on img "" at bounding box center [67, 115] width 6 height 6
checkbox input "false"
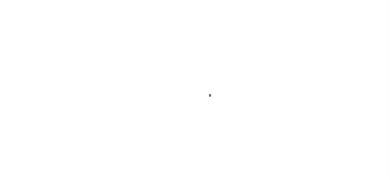
select select "NW2"
select select "OP2"
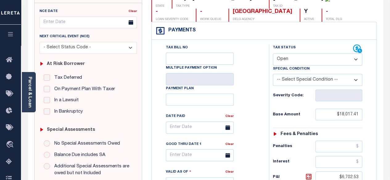
scroll to position [154, 0]
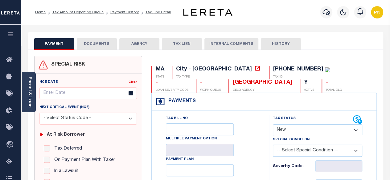
click at [238, 105] on div "Payments Warning! Search Status is not "Completed", amounts can not be keyed." at bounding box center [264, 102] width 225 height 18
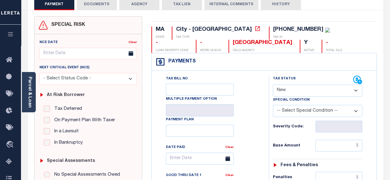
scroll to position [62, 0]
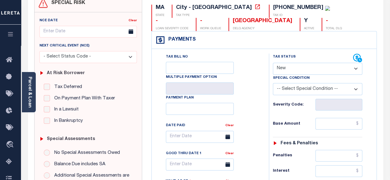
click at [330, 68] on select "- Select Status Code - Open Due/Unpaid Paid Incomplete No Tax Due Internal Refu…" at bounding box center [318, 69] width 90 height 12
select select "DUE"
click at [273, 63] on select "- Select Status Code - Open Due/Unpaid Paid Incomplete No Tax Due Internal Refu…" at bounding box center [318, 69] width 90 height 12
type input "[DATE]"
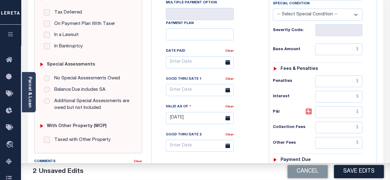
scroll to position [154, 0]
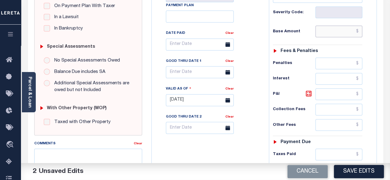
click at [360, 32] on input "text" at bounding box center [338, 32] width 47 height 12
paste input "18017.41"
type input "$18,017.41"
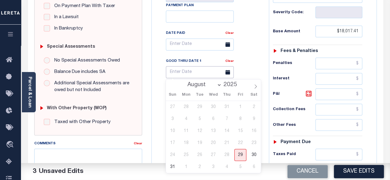
click at [189, 70] on input "text" at bounding box center [200, 72] width 68 height 12
click at [240, 157] on span "29" at bounding box center [240, 155] width 12 height 12
type input "[DATE]"
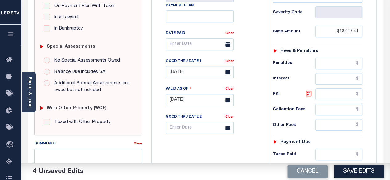
click at [251, 71] on div "Tax Bill No Multiple Payment Option Payment Plan Clear" at bounding box center [209, 47] width 102 height 173
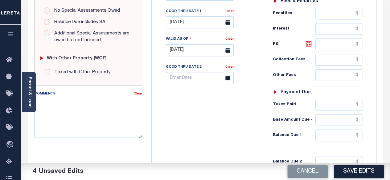
scroll to position [216, 0]
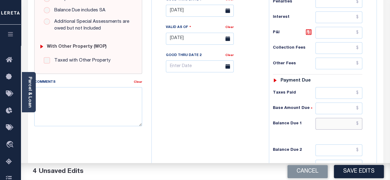
click at [360, 123] on input "text" at bounding box center [338, 124] width 47 height 12
paste input "18210.92"
type input "$18,210.92"
click at [307, 31] on icon at bounding box center [309, 32] width 6 height 6
type input "$193.51"
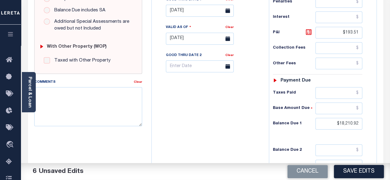
click at [233, 117] on div "Tax Bill No Multiple Payment Option Payment Plan Clear" at bounding box center [208, 35] width 111 height 272
click at [86, 98] on textarea "Comments" at bounding box center [88, 106] width 108 height 39
paste textarea "08/29/2025, Spoke with TC- Chirstian - as the P&I breakdown not available, tota…"
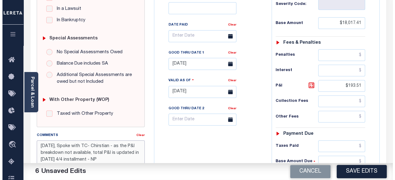
scroll to position [154, 0]
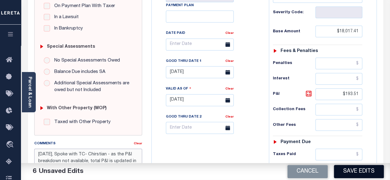
type textarea "08/29/2025, Spoke with TC- Chirstian - as the P&I breakdown not available, tota…"
drag, startPoint x: 349, startPoint y: 171, endPoint x: 332, endPoint y: 159, distance: 20.7
click at [349, 171] on button "Save Edits" at bounding box center [359, 171] width 50 height 13
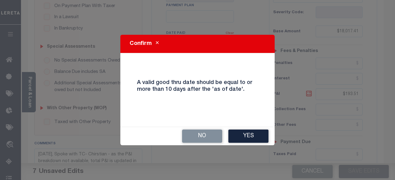
click at [247, 138] on button "Yes" at bounding box center [248, 136] width 40 height 13
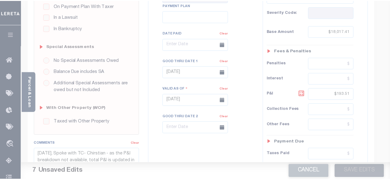
scroll to position [160, 0]
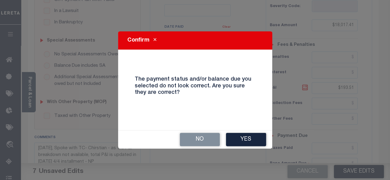
click at [237, 136] on button "Yes" at bounding box center [246, 139] width 40 height 13
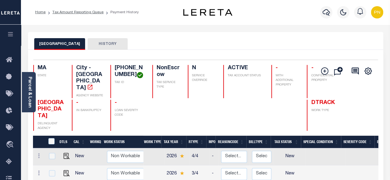
scroll to position [123, 0]
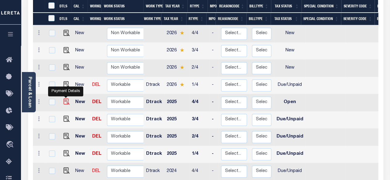
click at [65, 99] on img "" at bounding box center [67, 102] width 6 height 6
checkbox input "true"
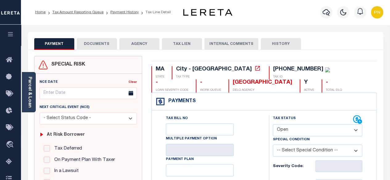
click at [300, 130] on select "- Select Status Code - Open Due/Unpaid Paid Incomplete No Tax Due Internal Refu…" at bounding box center [318, 131] width 90 height 12
select select "DUE"
click at [273, 125] on select "- Select Status Code - Open Due/Unpaid Paid Incomplete No Tax Due Internal Refu…" at bounding box center [318, 131] width 90 height 12
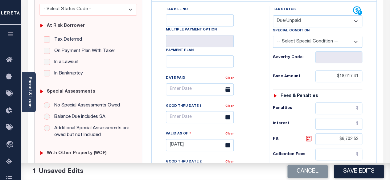
scroll to position [123, 0]
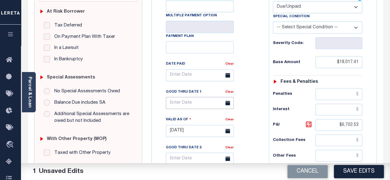
click at [192, 102] on input "text" at bounding box center [200, 103] width 68 height 12
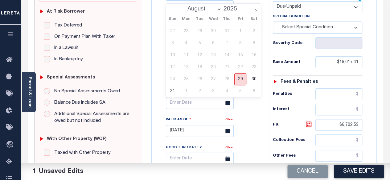
click at [240, 79] on span "29" at bounding box center [240, 79] width 12 height 12
type input "[DATE]"
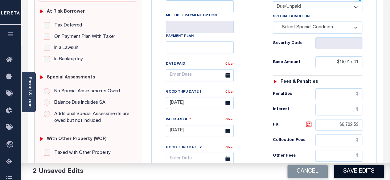
drag, startPoint x: 353, startPoint y: 173, endPoint x: 348, endPoint y: 172, distance: 5.0
click at [352, 173] on button "Save Edits" at bounding box center [359, 171] width 50 height 13
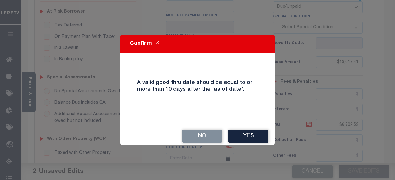
click at [246, 140] on button "Yes" at bounding box center [248, 136] width 40 height 13
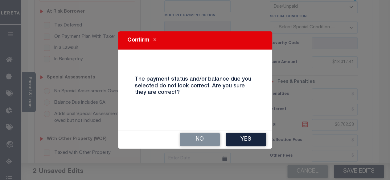
click at [242, 139] on button "Yes" at bounding box center [246, 139] width 40 height 13
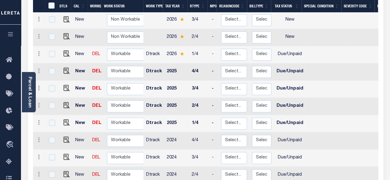
scroll to position [123, 0]
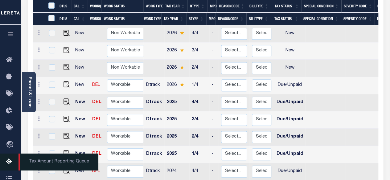
click at [10, 164] on icon at bounding box center [11, 163] width 10 height 8
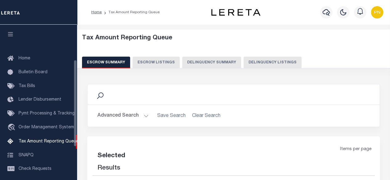
select select "100"
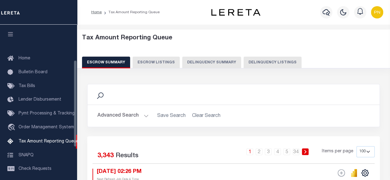
scroll to position [63, 0]
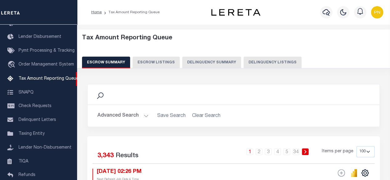
click at [266, 58] on button "Delinquency Listings" at bounding box center [273, 63] width 58 height 12
select select "100"
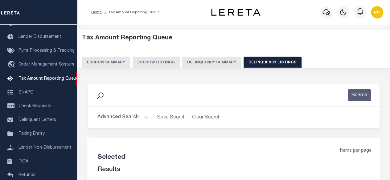
select select "100"
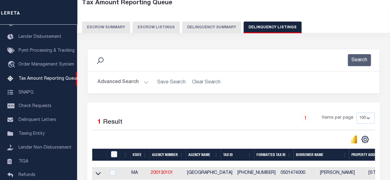
scroll to position [93, 0]
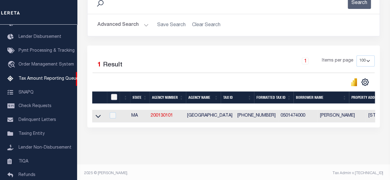
click at [115, 95] on input "checkbox" at bounding box center [114, 97] width 6 height 6
checkbox input "true"
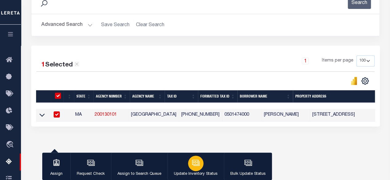
click at [204, 161] on button "Update Inventory Status" at bounding box center [195, 167] width 56 height 28
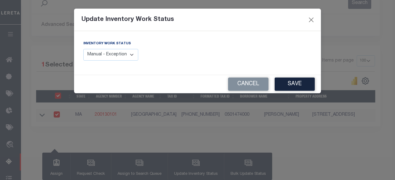
click at [124, 61] on div "Inventory Work Status Manual - Exception Pended - Awaiting Search Late Add Exce…" at bounding box center [138, 52] width 119 height 25
click at [123, 58] on select "Manual - Exception Pended - Awaiting Search Late Add Exception Completed" at bounding box center [110, 55] width 55 height 12
select select "4"
click at [83, 49] on select "Manual - Exception Pended - Awaiting Search Late Add Exception Completed" at bounding box center [110, 55] width 55 height 12
click at [295, 84] on button "Save" at bounding box center [294, 84] width 40 height 13
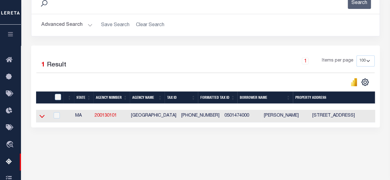
click at [41, 117] on icon at bounding box center [41, 116] width 5 height 6
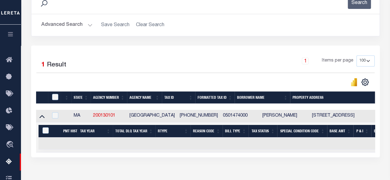
click at [81, 116] on td "MA" at bounding box center [80, 116] width 19 height 13
checkbox input "true"
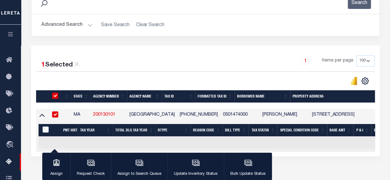
click at [108, 115] on link "200130101" at bounding box center [104, 115] width 22 height 4
checkbox input "false"
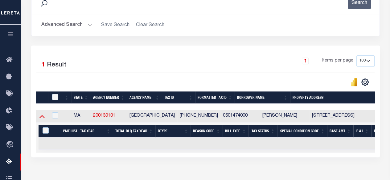
click at [41, 119] on icon at bounding box center [41, 116] width 5 height 6
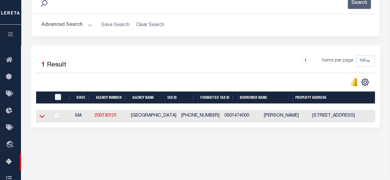
click at [41, 117] on icon at bounding box center [41, 116] width 5 height 6
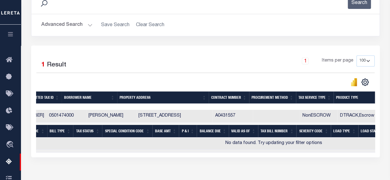
scroll to position [0, 176]
click at [80, 23] on button "Advanced Search" at bounding box center [66, 25] width 51 height 12
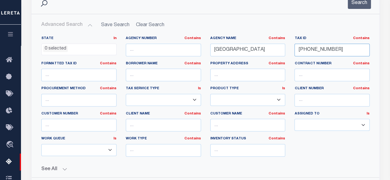
drag, startPoint x: 342, startPoint y: 50, endPoint x: 289, endPoint y: 50, distance: 53.4
click at [289, 50] on div "State In In AK AL AR AZ CA CO CT DC DE FL GA GU HI IA ID IL IN KS KY LA MA MD M…" at bounding box center [206, 99] width 338 height 126
paste input "604-028"
type input "[PHONE_NUMBER]"
click at [359, 6] on button "Search" at bounding box center [359, 3] width 23 height 12
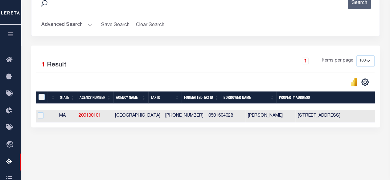
scroll to position [0, 0]
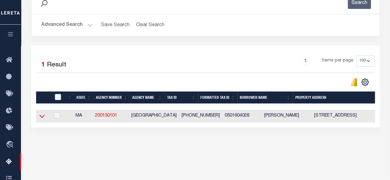
click at [42, 117] on icon at bounding box center [41, 116] width 5 height 6
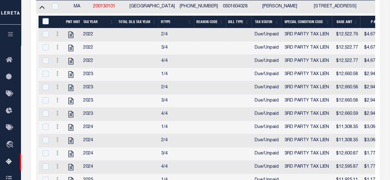
scroll to position [173, 0]
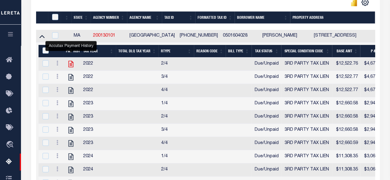
click at [70, 62] on icon "" at bounding box center [71, 64] width 8 height 8
checkbox input "true"
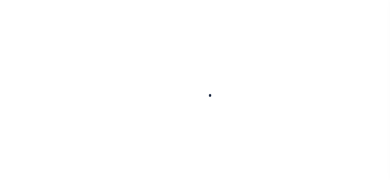
select select
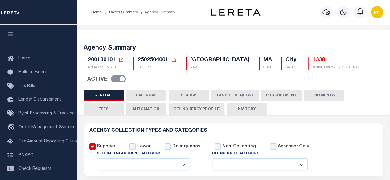
checkbox input "false"
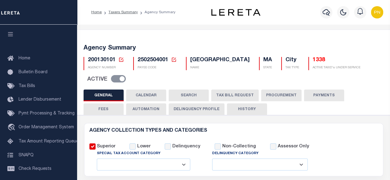
type input "2502504001"
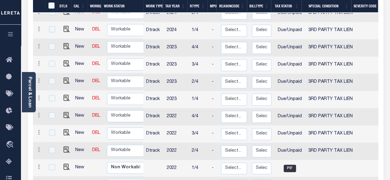
scroll to position [370, 0]
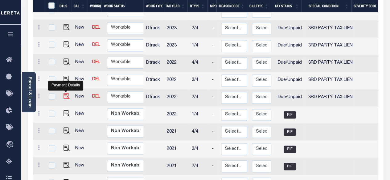
click at [65, 93] on img "" at bounding box center [67, 96] width 6 height 6
checkbox input "true"
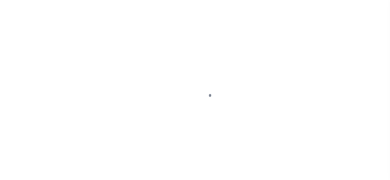
select select "DUE"
select select "20"
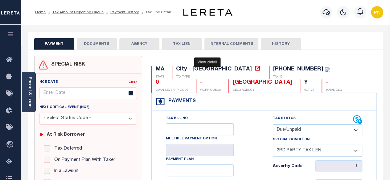
click at [255, 69] on icon at bounding box center [257, 68] width 5 height 5
